Goal: Information Seeking & Learning: Understand process/instructions

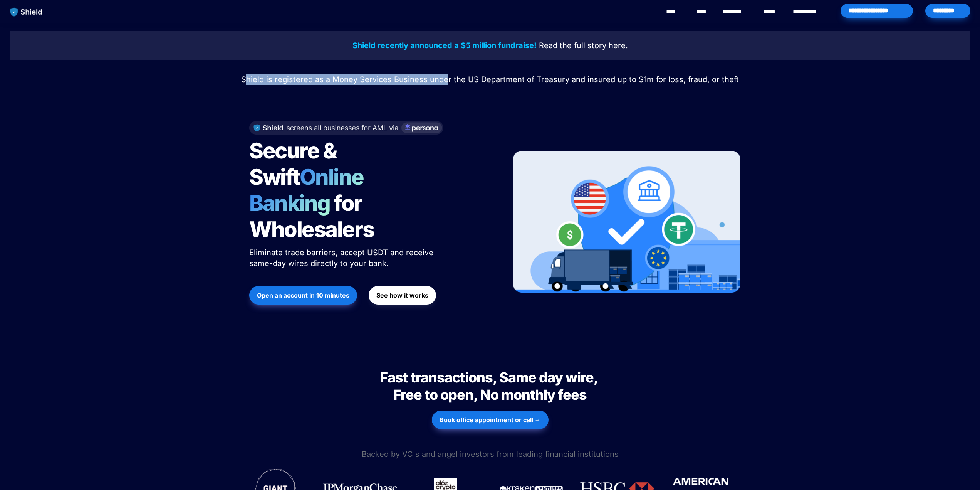
drag, startPoint x: 252, startPoint y: 77, endPoint x: 489, endPoint y: 77, distance: 236.6
click at [449, 77] on span "Shield is registered as a Money Services Business under the US Department of Tr…" at bounding box center [490, 79] width 498 height 9
click at [506, 78] on span "Shield is registered as a Money Services Business under the US Department of Tr…" at bounding box center [490, 79] width 498 height 9
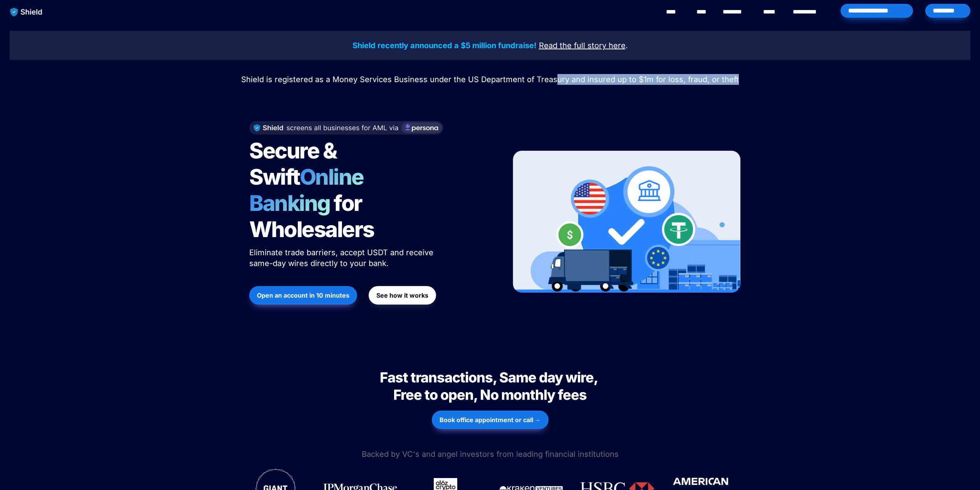
drag, startPoint x: 615, startPoint y: 79, endPoint x: 737, endPoint y: 81, distance: 122.2
click at [737, 81] on p "Shield is registered as a Money Services Business under the US Department of Tr…" at bounding box center [490, 79] width 961 height 14
click at [751, 79] on p "Shield is registered as a Money Services Business under the US Department of Tr…" at bounding box center [490, 79] width 961 height 14
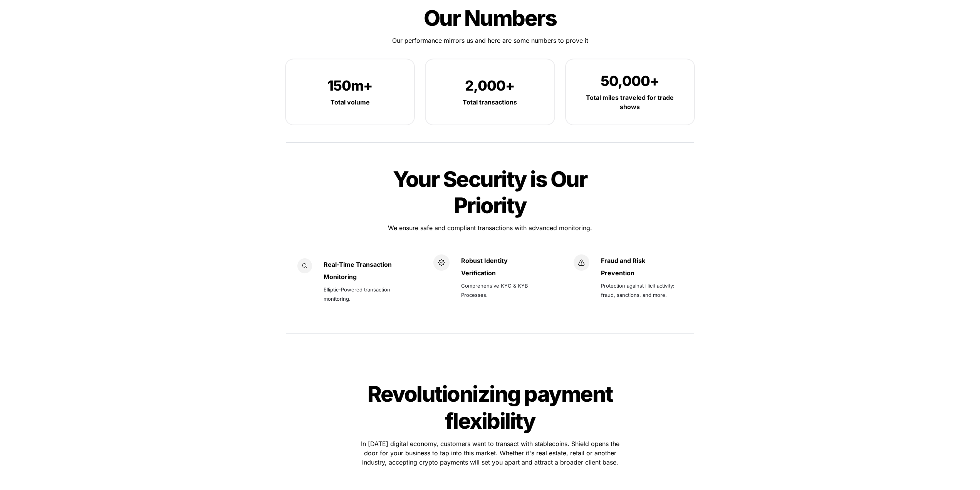
scroll to position [514, 0]
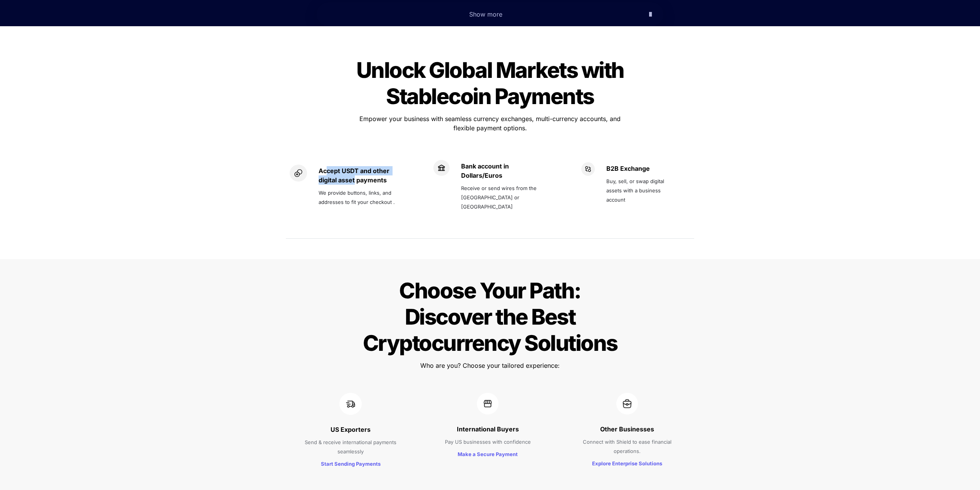
drag, startPoint x: 328, startPoint y: 145, endPoint x: 432, endPoint y: 177, distance: 108.4
click at [355, 165] on p "Accept USDT and other digital asset payments" at bounding box center [364, 176] width 90 height 22
click at [475, 185] on span "Receive or send wires from the [GEOGRAPHIC_DATA] or [GEOGRAPHIC_DATA]" at bounding box center [499, 197] width 77 height 25
drag, startPoint x: 478, startPoint y: 161, endPoint x: 528, endPoint y: 175, distance: 52.6
click at [522, 182] on p "Receive or send wires from the [GEOGRAPHIC_DATA] or [GEOGRAPHIC_DATA]" at bounding box center [503, 197] width 84 height 31
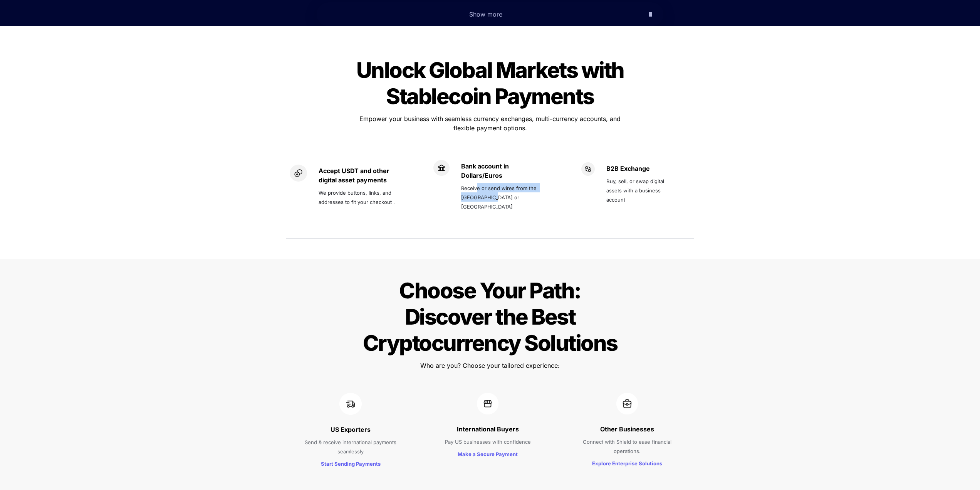
click at [530, 182] on p "Receive or send wires from the [GEOGRAPHIC_DATA] or [GEOGRAPHIC_DATA]" at bounding box center [503, 197] width 84 height 31
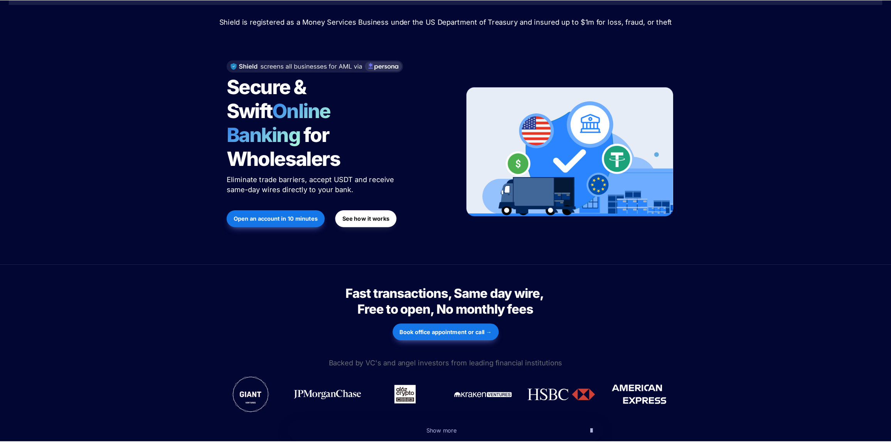
scroll to position [0, 0]
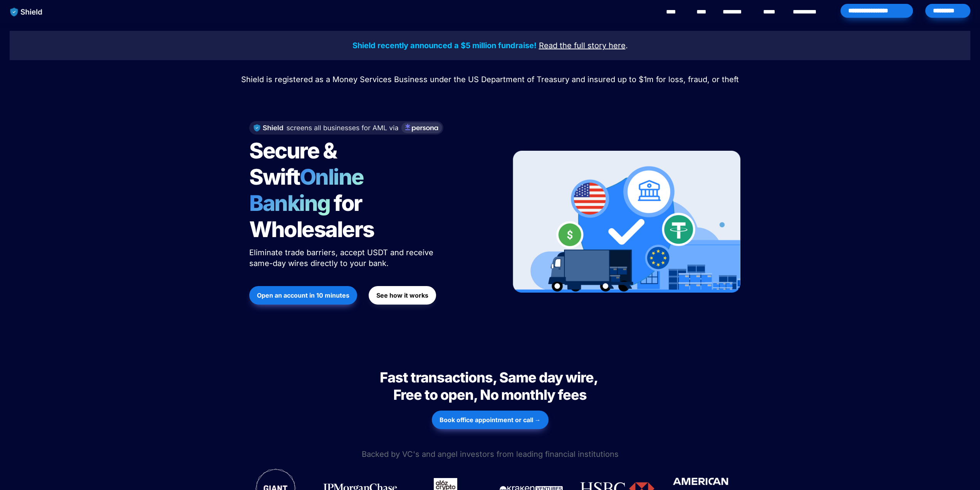
click at [391, 286] on button "See how it works" at bounding box center [402, 295] width 67 height 18
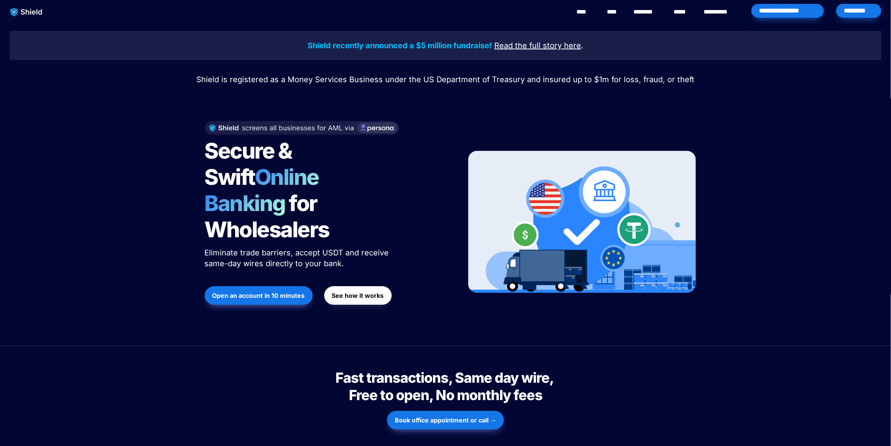
click at [83, 160] on div "Shield recently announced a $5 million fundraise! Read the full story here . Sh…" at bounding box center [445, 184] width 891 height 323
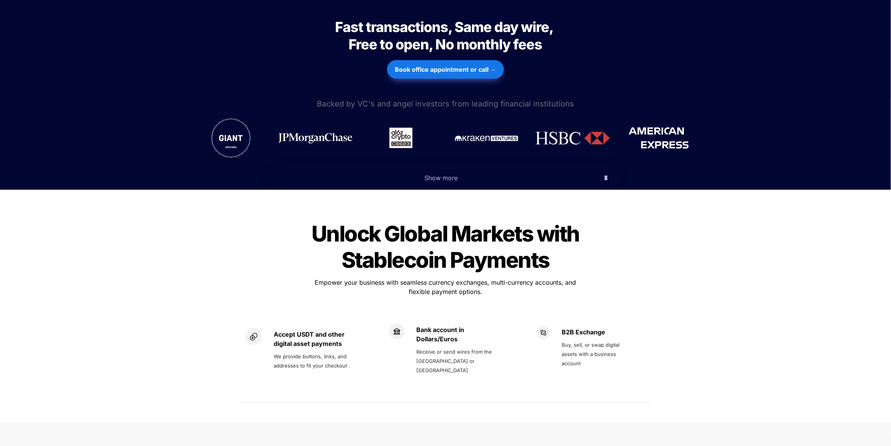
click at [111, 202] on div "Unlock Global Markets with Stablecoin Payments Unlock Global Markets with Stabl…" at bounding box center [445, 312] width 891 height 220
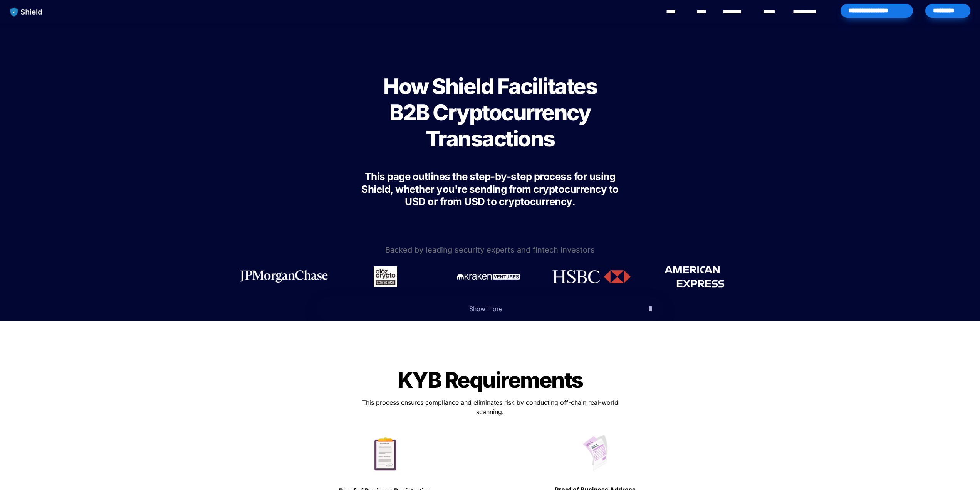
scroll to position [514, 0]
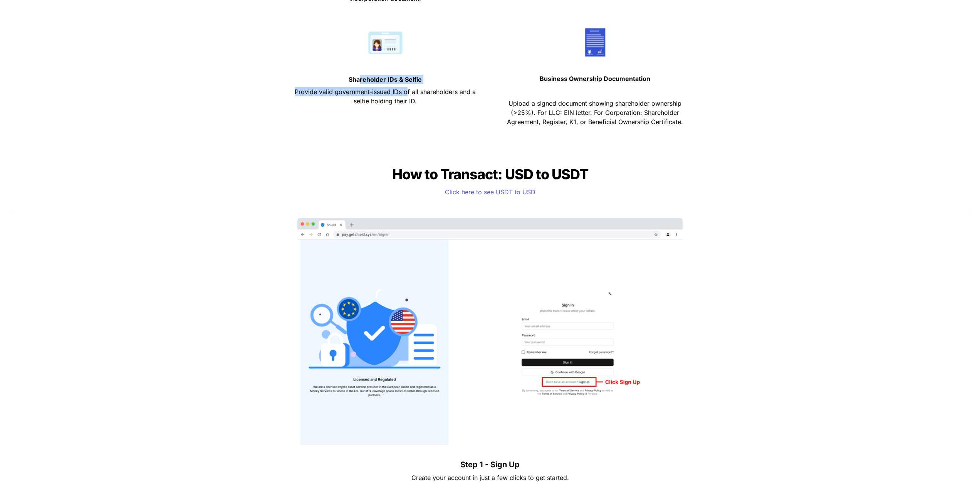
drag, startPoint x: 360, startPoint y: 81, endPoint x: 417, endPoint y: 95, distance: 59.3
click at [417, 95] on div "Shareholder IDs & Selfie Provide valid government-issued IDs of all shareholder…" at bounding box center [385, 76] width 198 height 111
click at [426, 99] on p "Provide valid government-issued IDs of all shareholders and a selfie holding th…" at bounding box center [385, 97] width 191 height 22
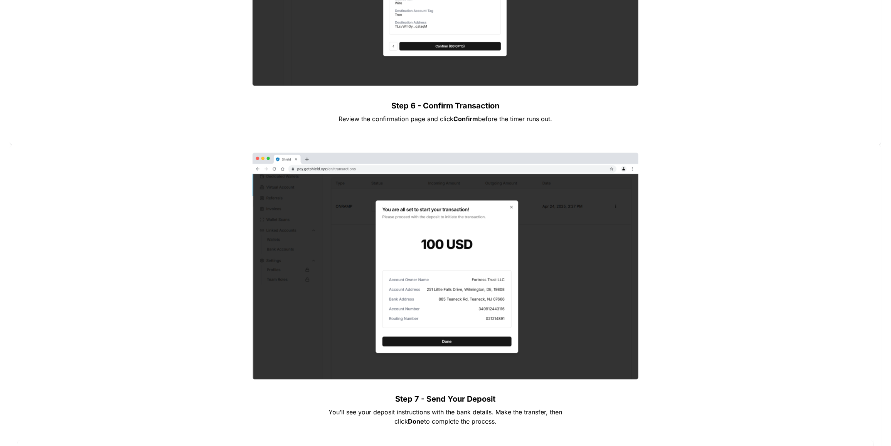
scroll to position [1942, 0]
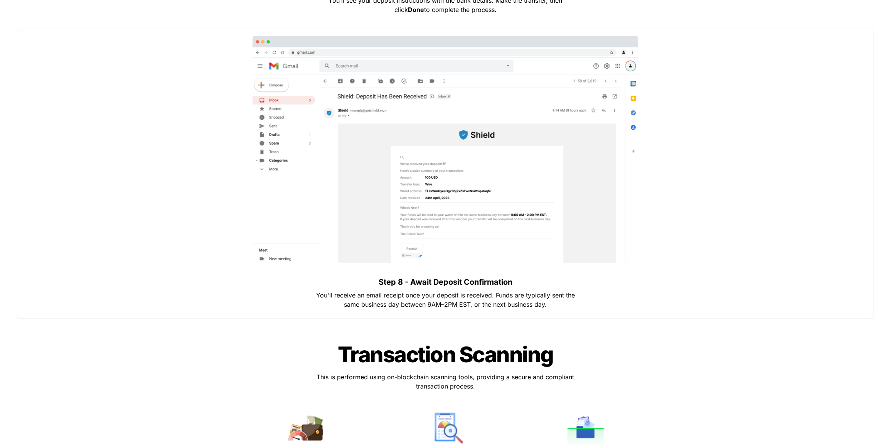
click at [171, 185] on div at bounding box center [445, 149] width 841 height 227
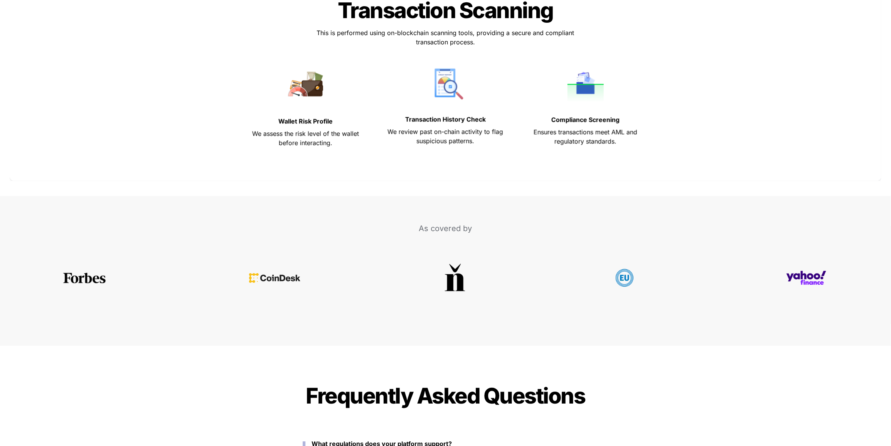
scroll to position [3110, 0]
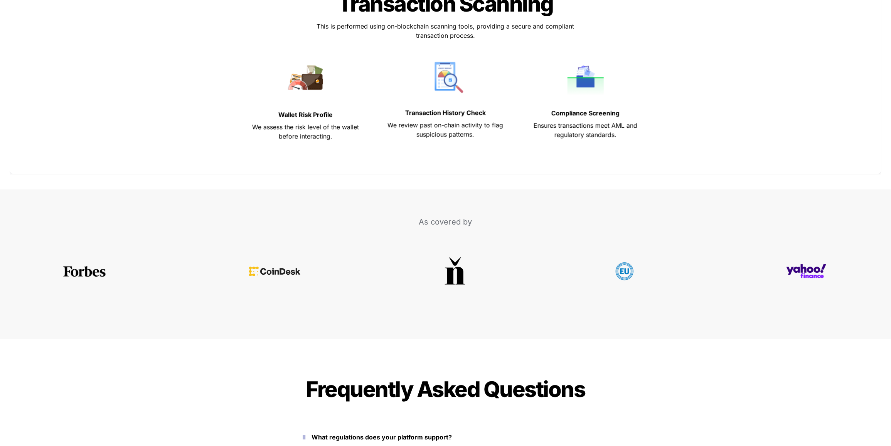
click at [170, 151] on div "Transaction Scanning Transaction Scanning This is performed using on-blockchain…" at bounding box center [445, 73] width 856 height 186
